Goal: Find specific page/section: Find specific page/section

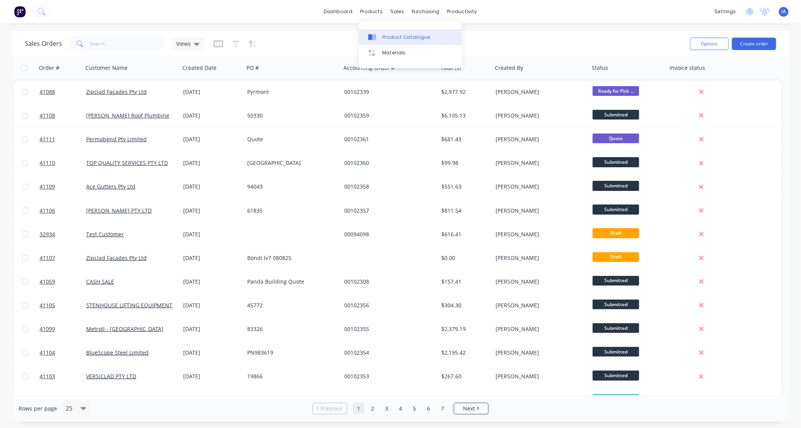
click at [388, 36] on div "Product Catalogue" at bounding box center [406, 37] width 48 height 7
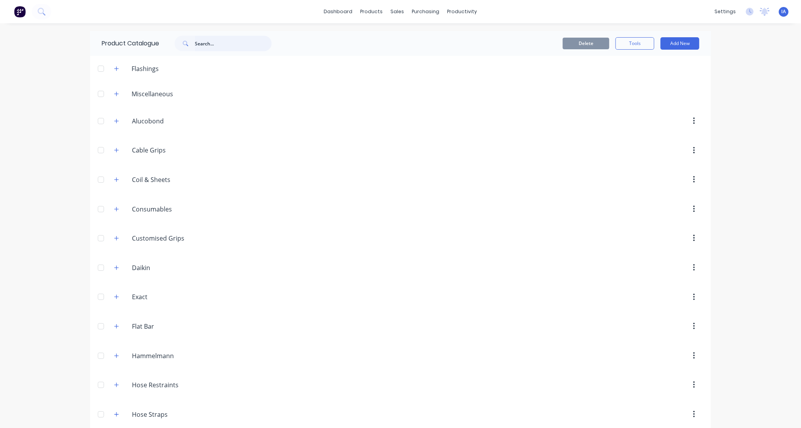
click at [209, 39] on input "text" at bounding box center [233, 44] width 77 height 16
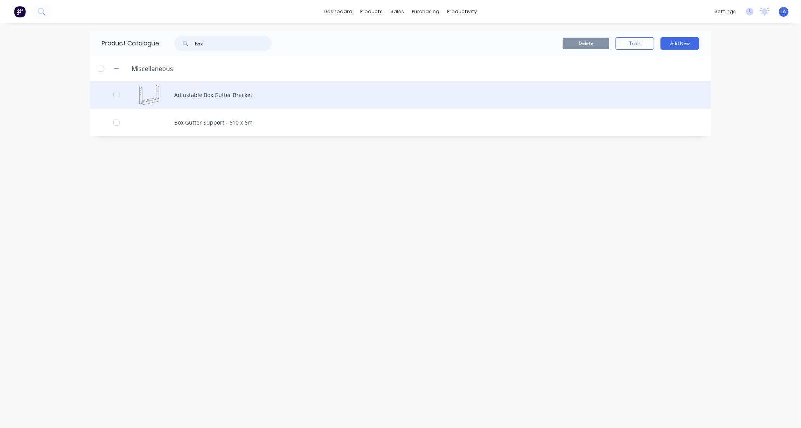
type input "box"
click at [262, 98] on div "Adjustable Box Gutter Bracket" at bounding box center [400, 95] width 621 height 28
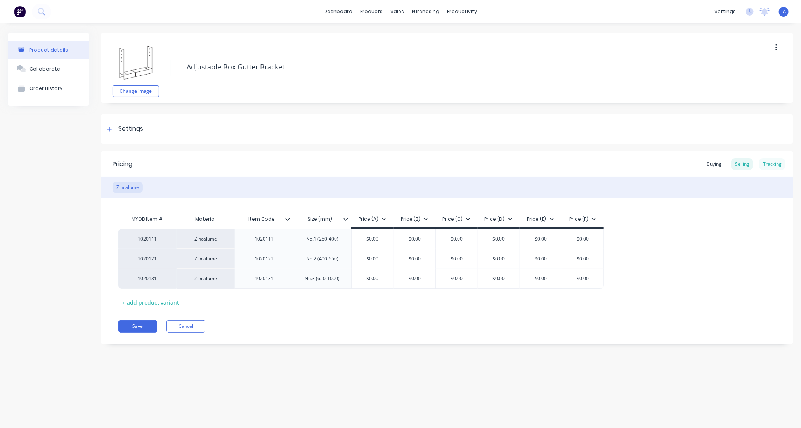
click at [766, 163] on div "Tracking" at bounding box center [772, 164] width 26 height 12
type textarea "x"
